Goal: Go to known website: Access a specific website the user already knows

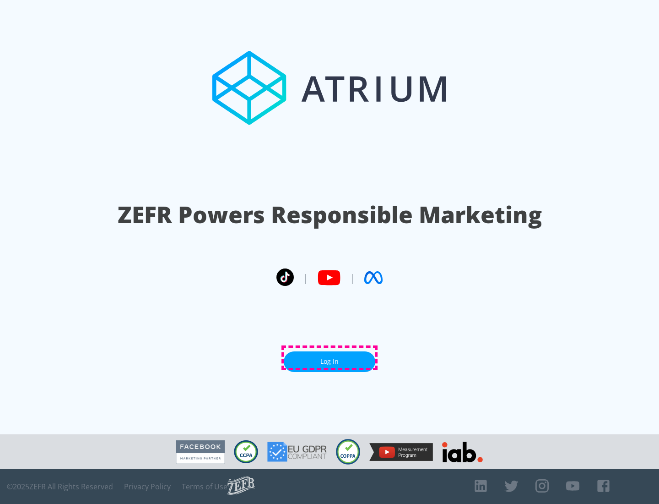
click at [330, 358] on link "Log In" at bounding box center [330, 361] width 92 height 21
